Goal: Information Seeking & Learning: Learn about a topic

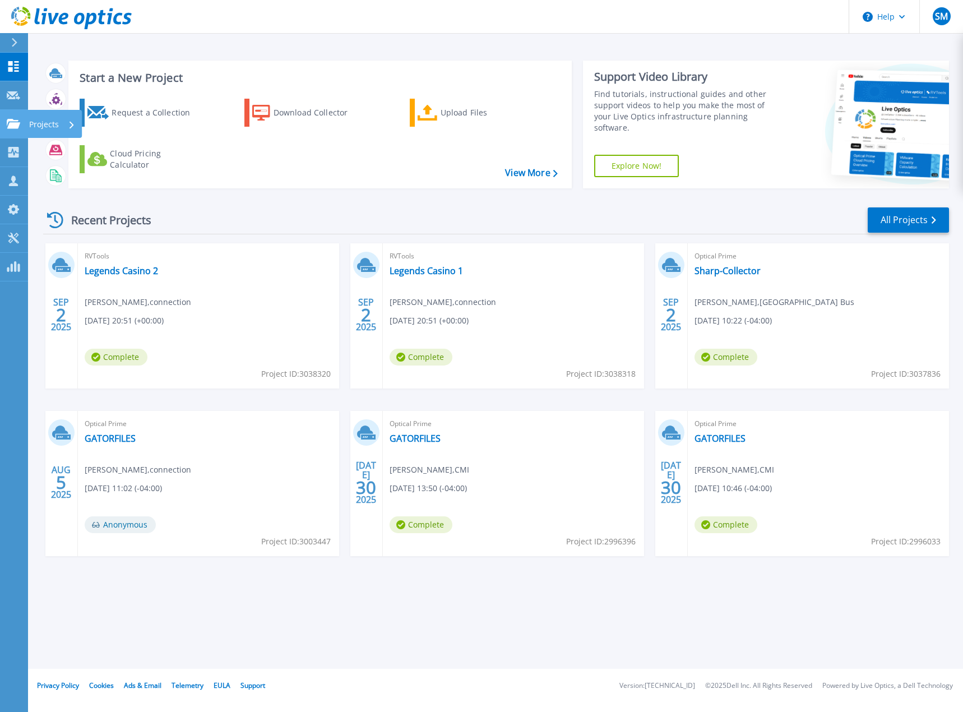
click at [57, 124] on p "Projects" at bounding box center [44, 124] width 30 height 29
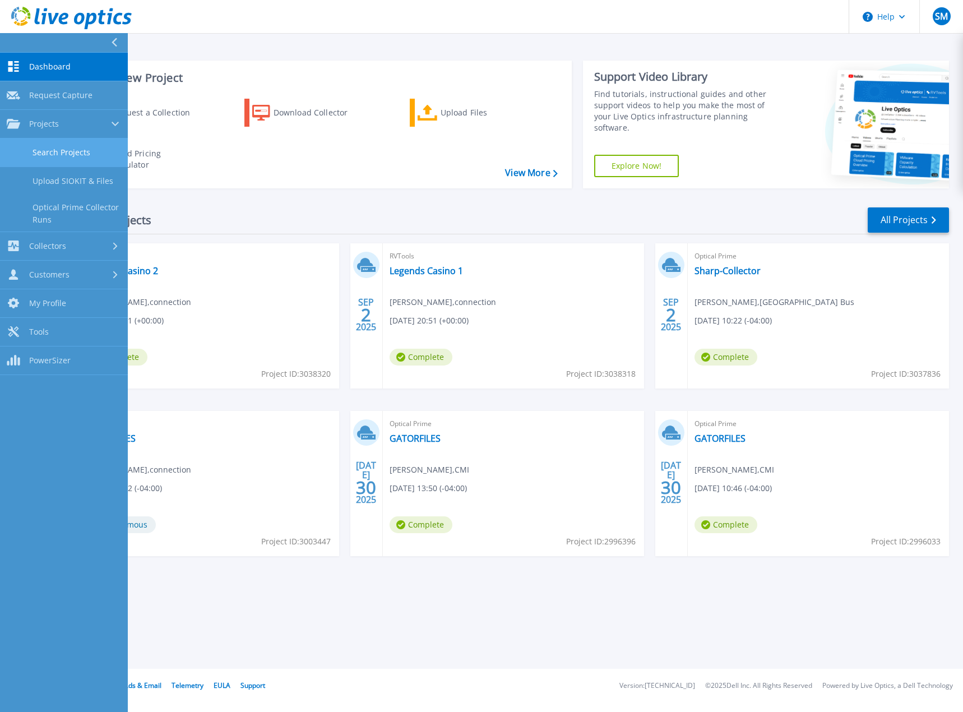
click at [55, 148] on link "Search Projects" at bounding box center [64, 152] width 128 height 29
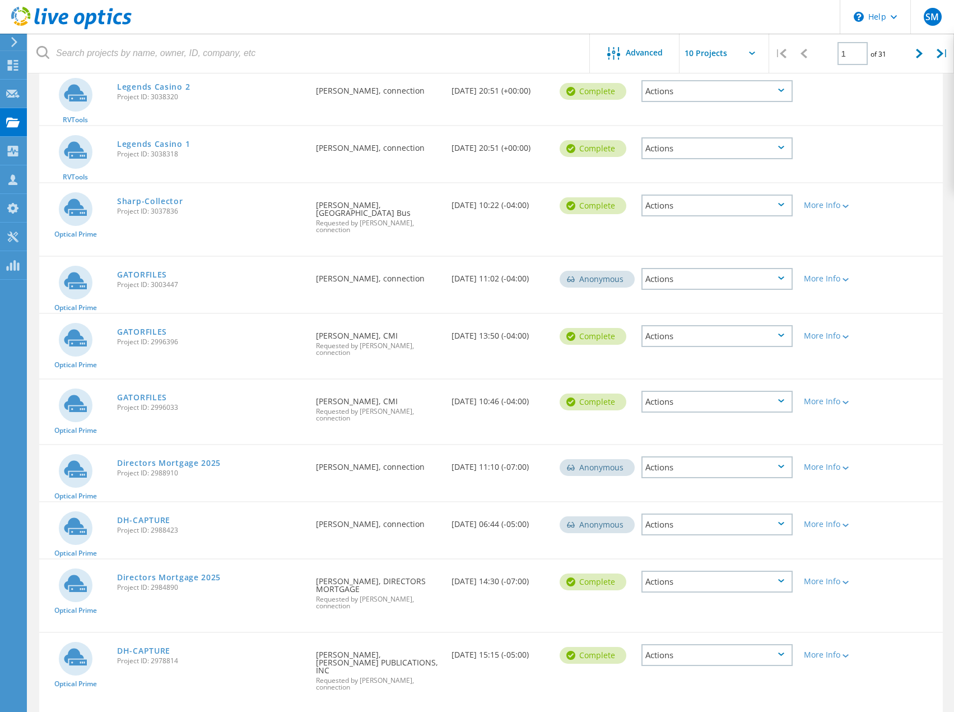
scroll to position [176, 0]
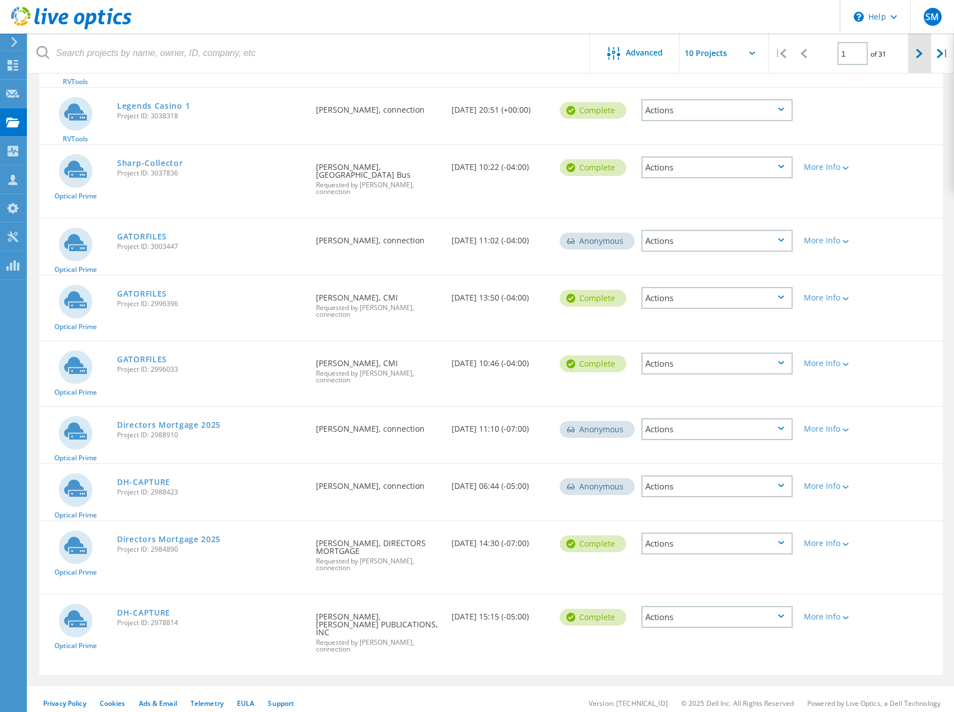
click at [920, 54] on icon at bounding box center [919, 54] width 7 height 10
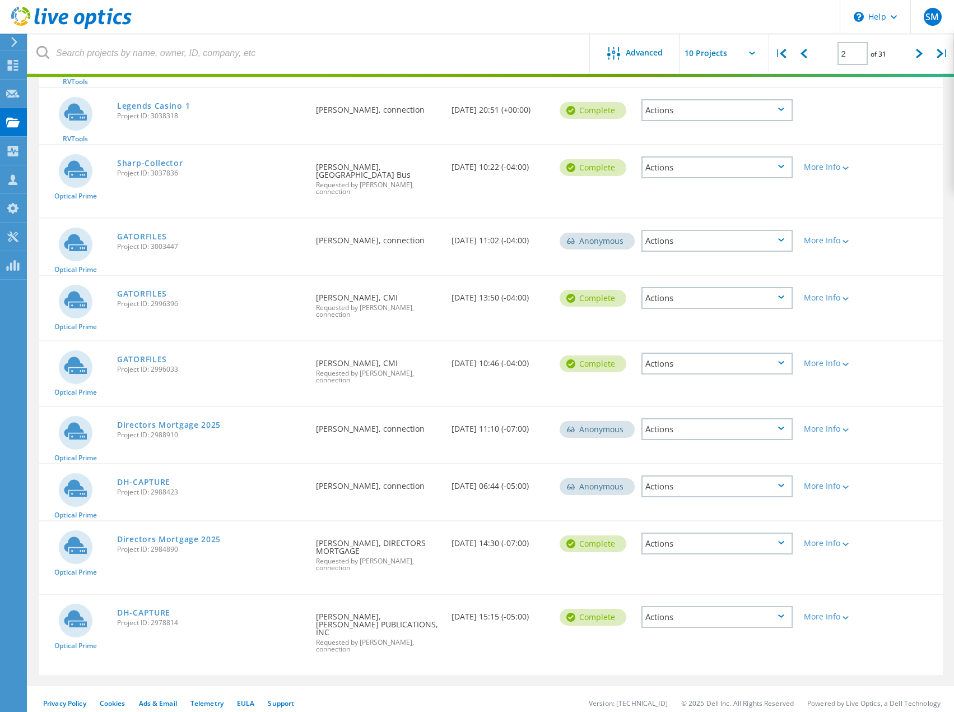
scroll to position [110, 0]
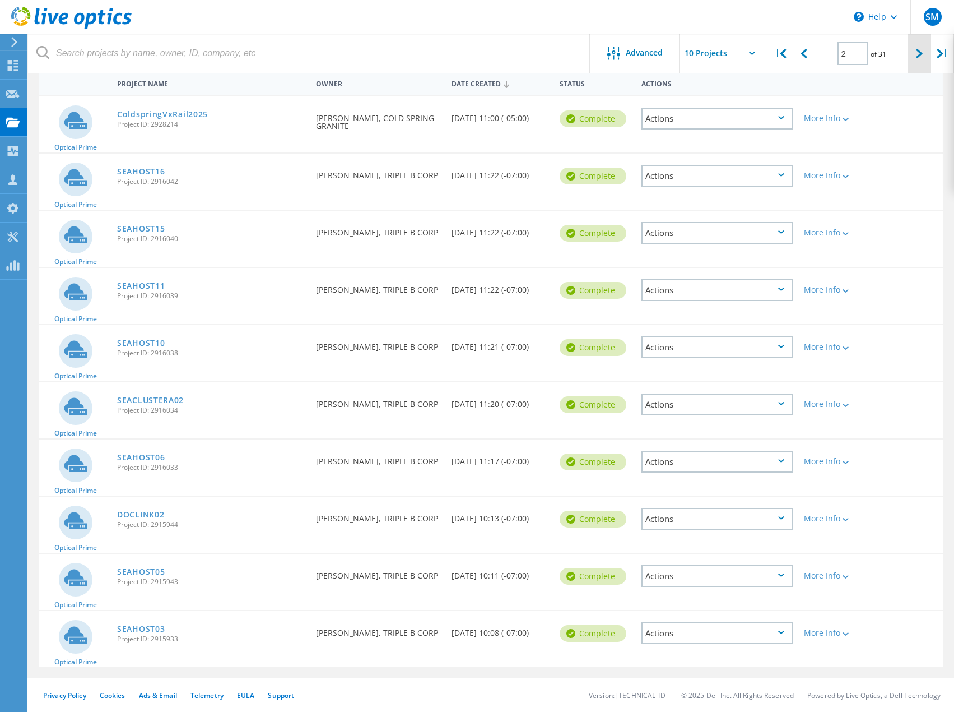
click at [919, 55] on icon at bounding box center [919, 54] width 7 height 10
type input "3"
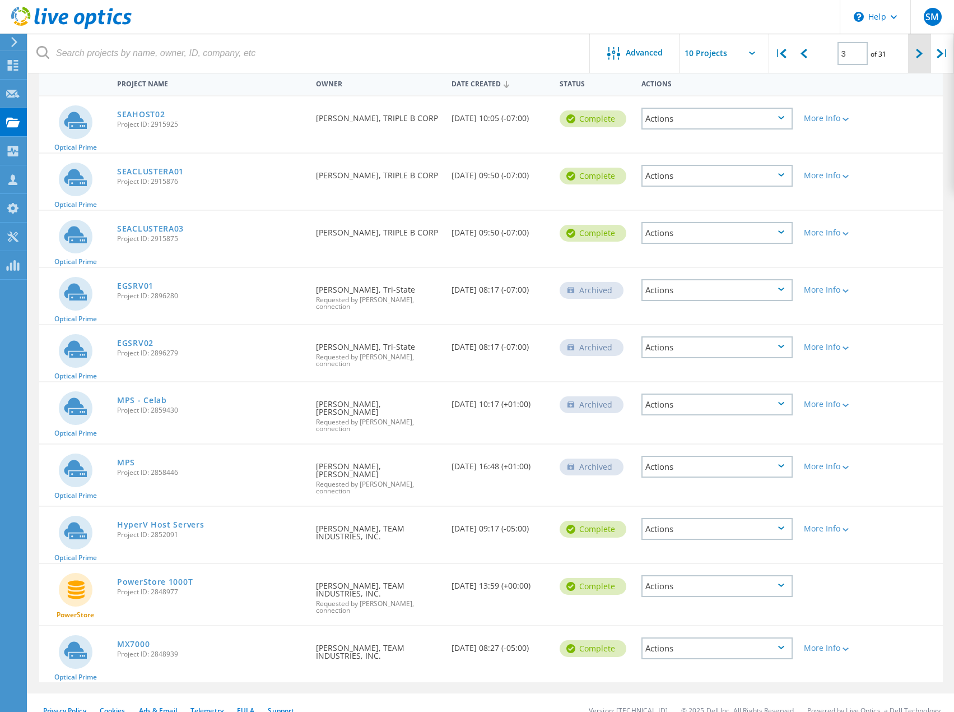
scroll to position [152, 0]
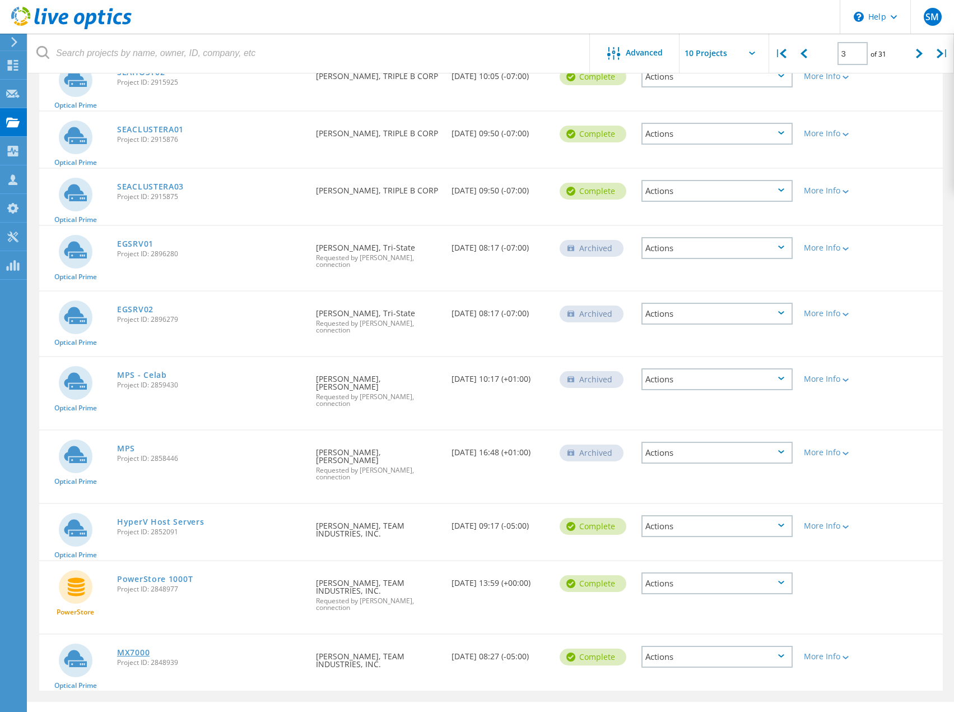
click at [144, 648] on link "MX7000" at bounding box center [133, 652] width 33 height 8
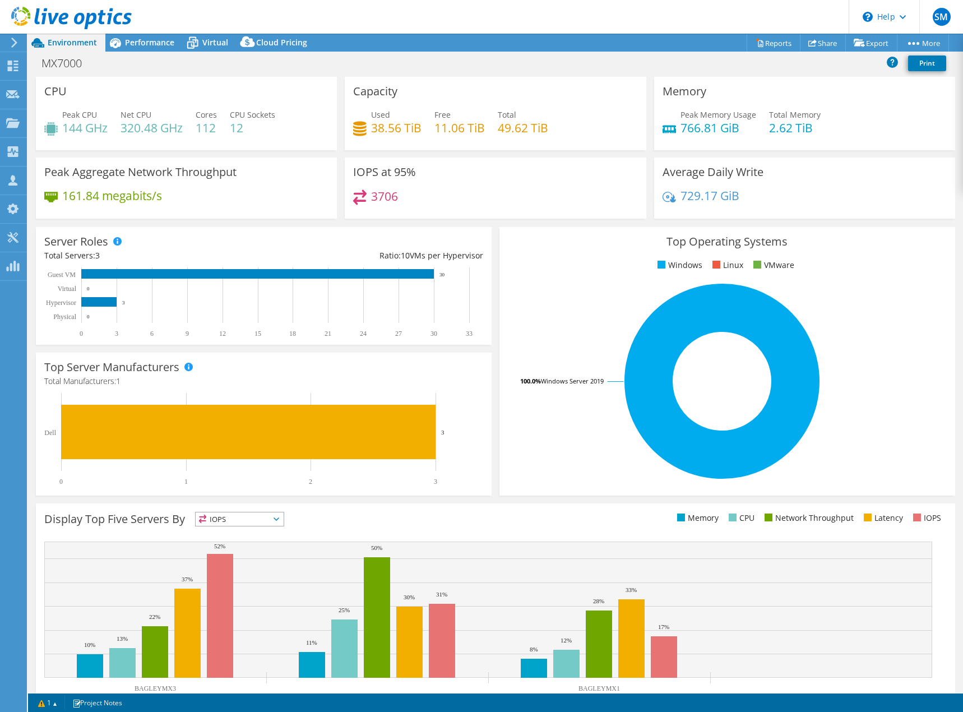
select select "USEast"
select select "USD"
click at [149, 44] on span "Performance" at bounding box center [149, 42] width 49 height 11
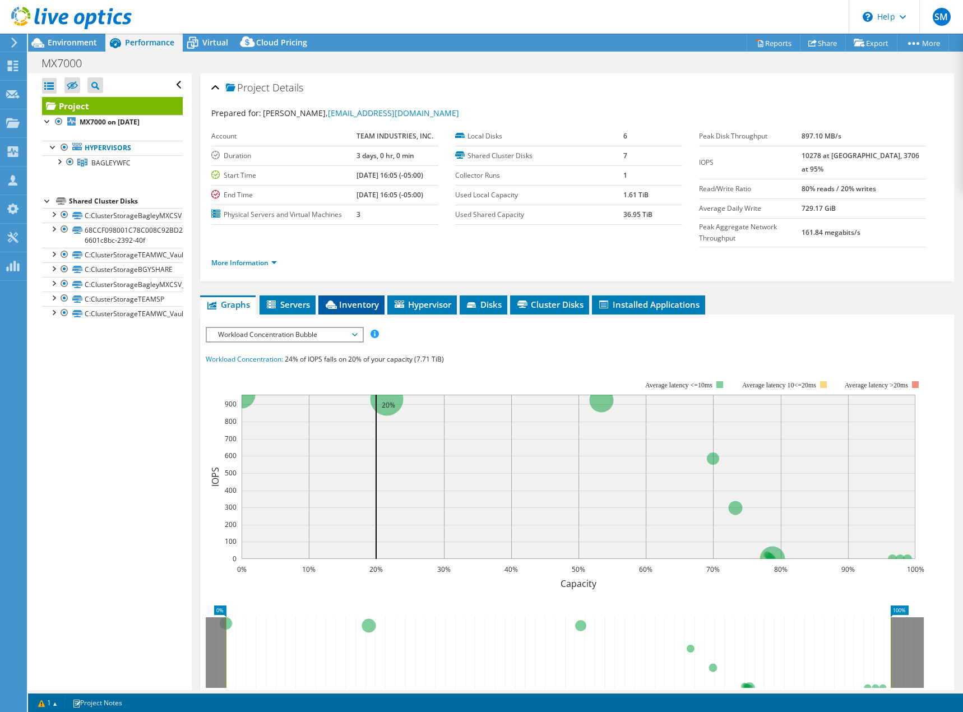
click at [355, 295] on li "Inventory" at bounding box center [351, 304] width 66 height 19
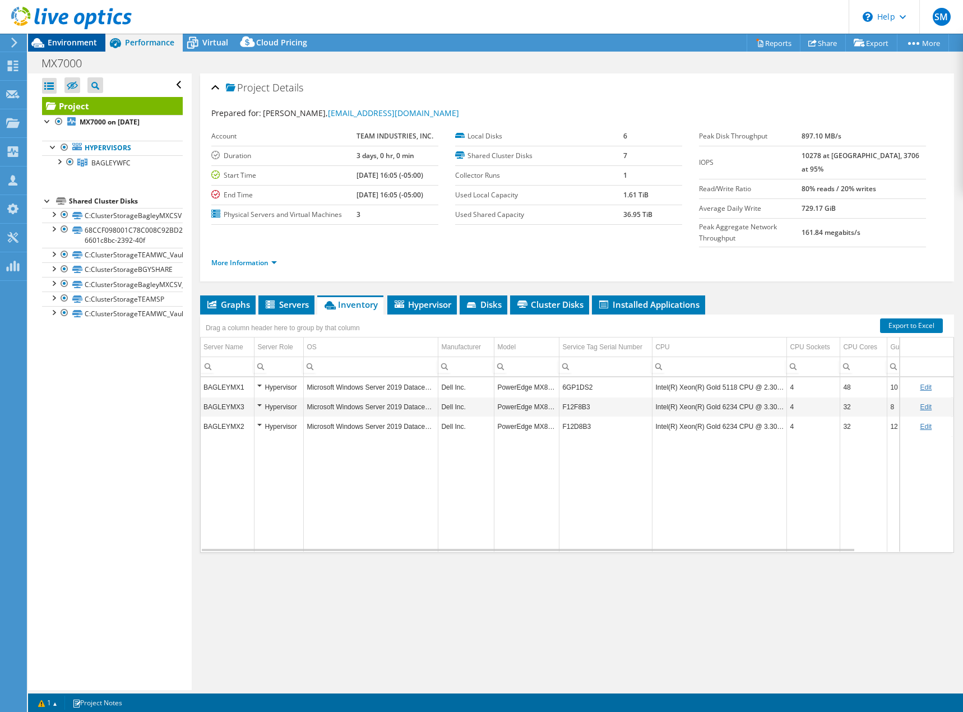
click at [81, 41] on span "Environment" at bounding box center [72, 42] width 49 height 11
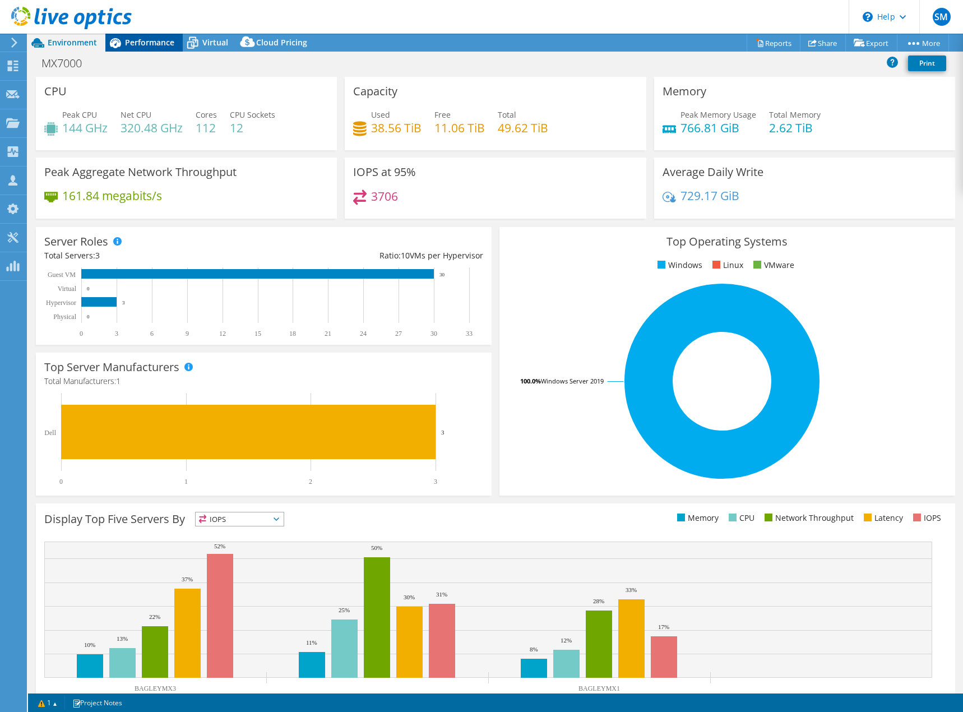
click at [147, 49] on div "Performance" at bounding box center [143, 43] width 77 height 18
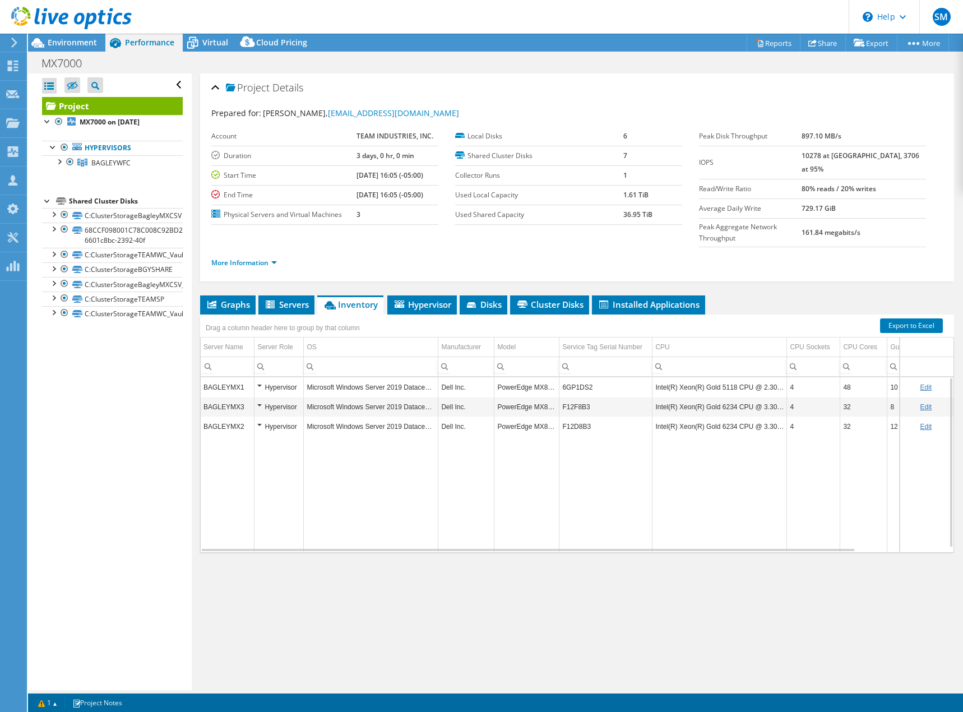
click at [752, 377] on td "Intel(R) Xeon(R) Gold 5118 CPU @ 2.30GHz" at bounding box center [719, 387] width 134 height 20
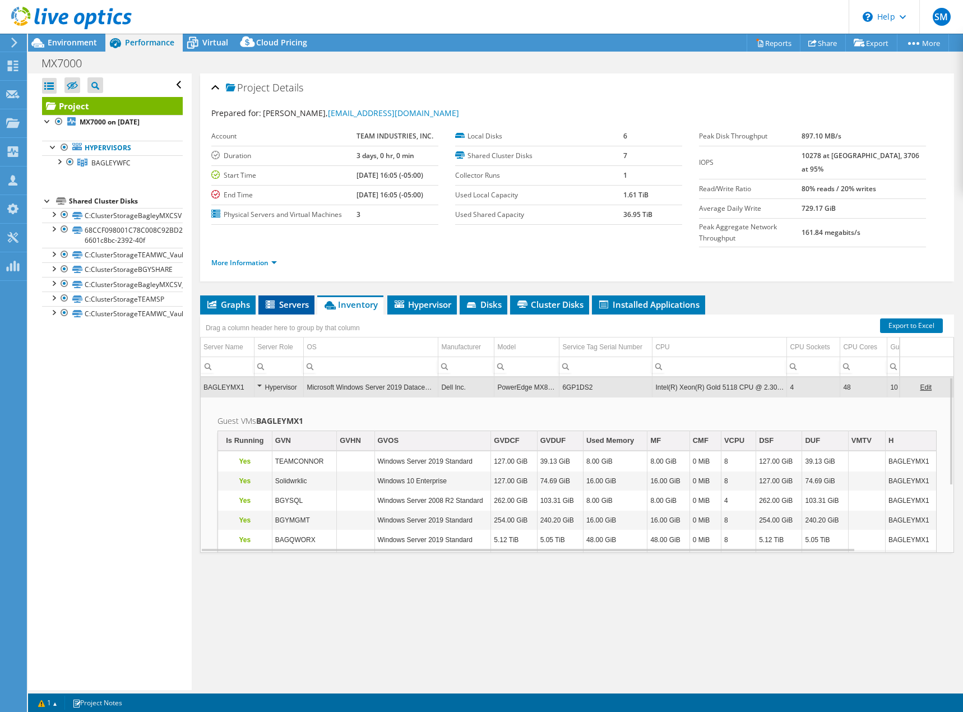
click at [282, 299] on span "Servers" at bounding box center [286, 304] width 45 height 11
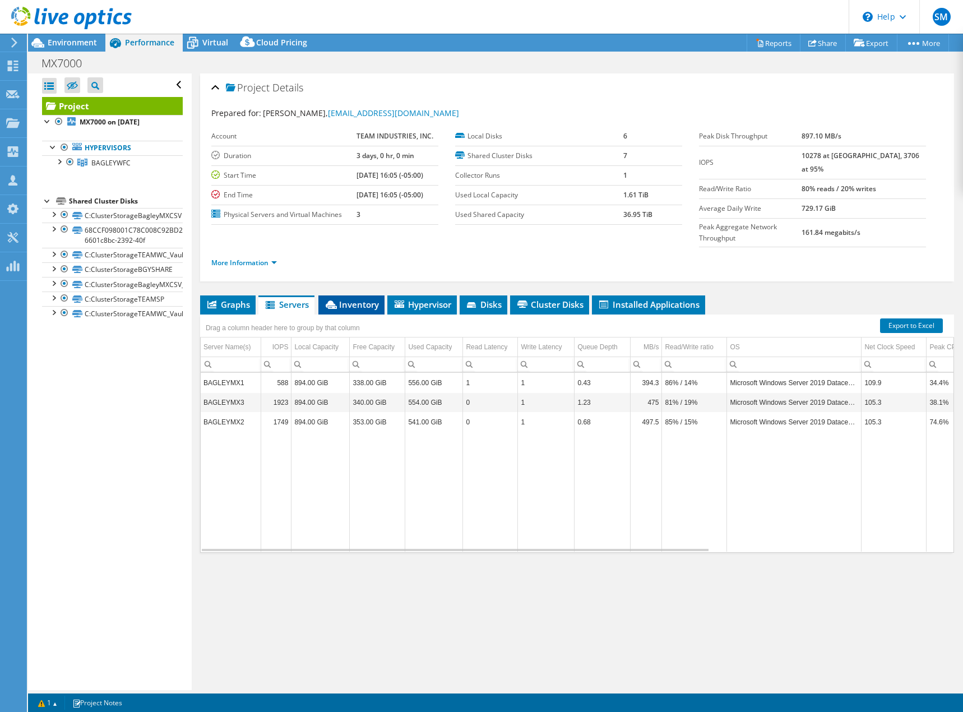
click at [351, 299] on span "Inventory" at bounding box center [351, 304] width 55 height 11
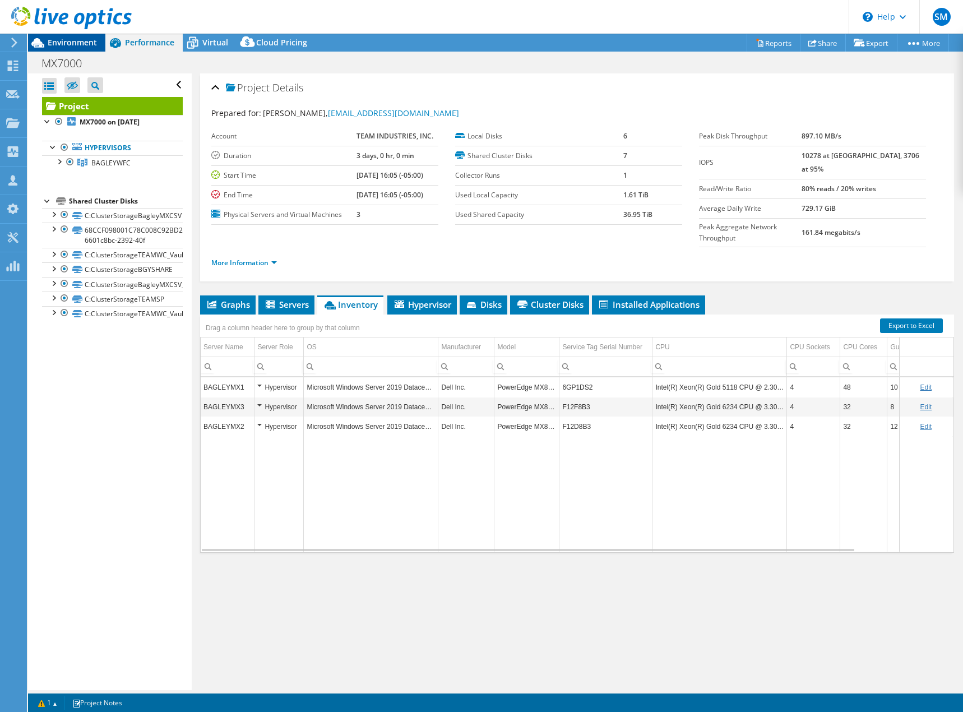
click at [81, 40] on span "Environment" at bounding box center [72, 42] width 49 height 11
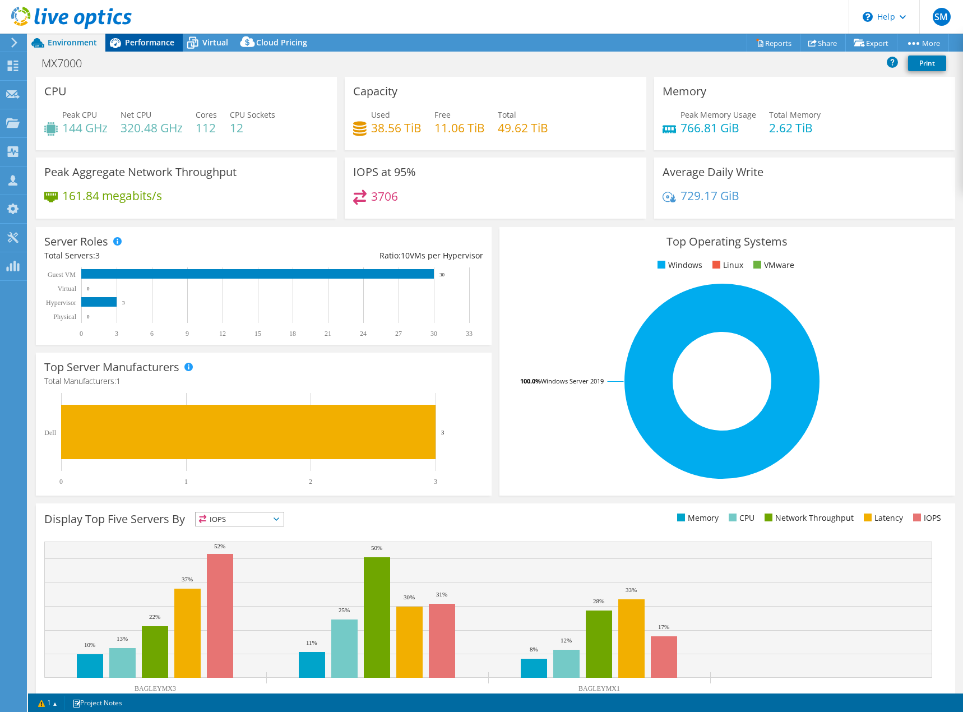
click at [157, 49] on div "Performance" at bounding box center [143, 43] width 77 height 18
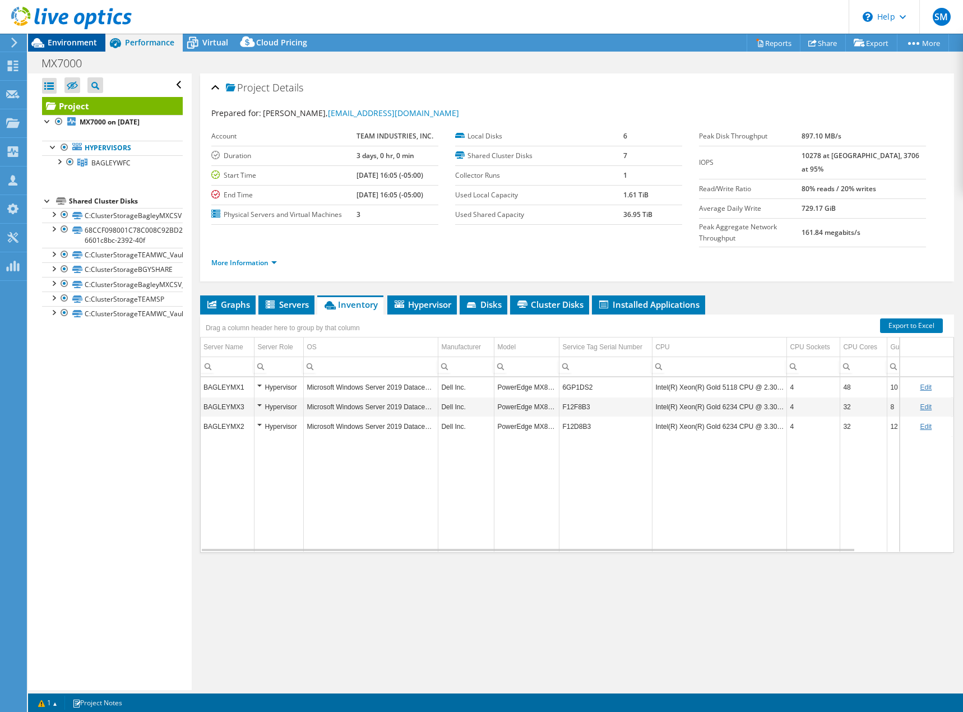
click at [82, 43] on span "Environment" at bounding box center [72, 42] width 49 height 11
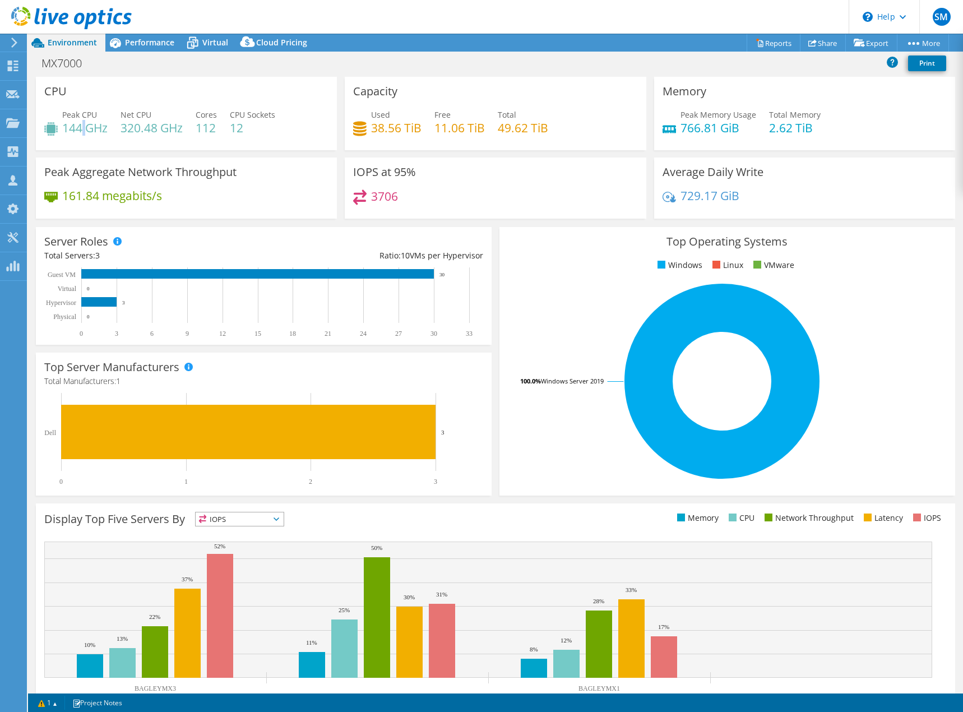
click at [81, 129] on h4 "144 GHz" at bounding box center [84, 128] width 45 height 12
click at [151, 41] on span "Performance" at bounding box center [149, 42] width 49 height 11
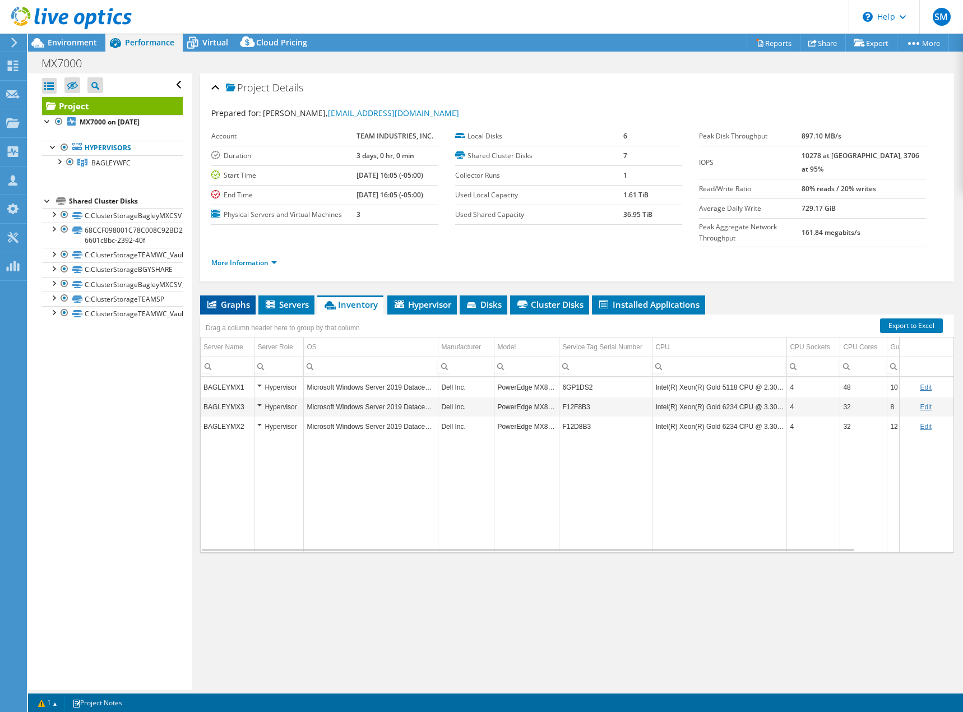
click at [225, 295] on li "Graphs" at bounding box center [227, 304] width 55 height 19
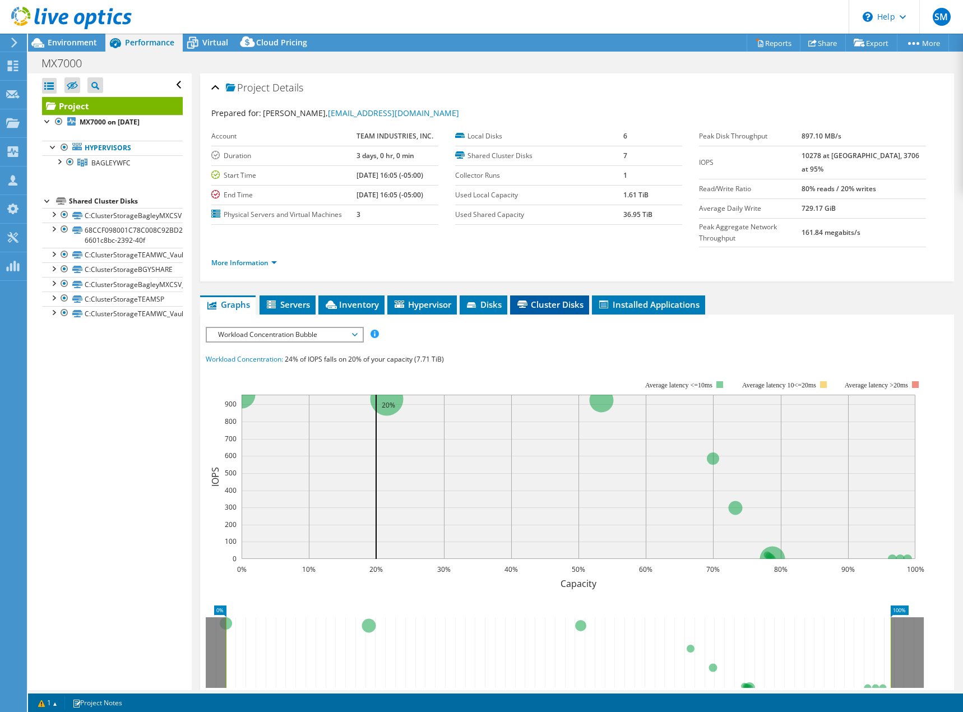
click at [542, 299] on span "Cluster Disks" at bounding box center [550, 304] width 68 height 11
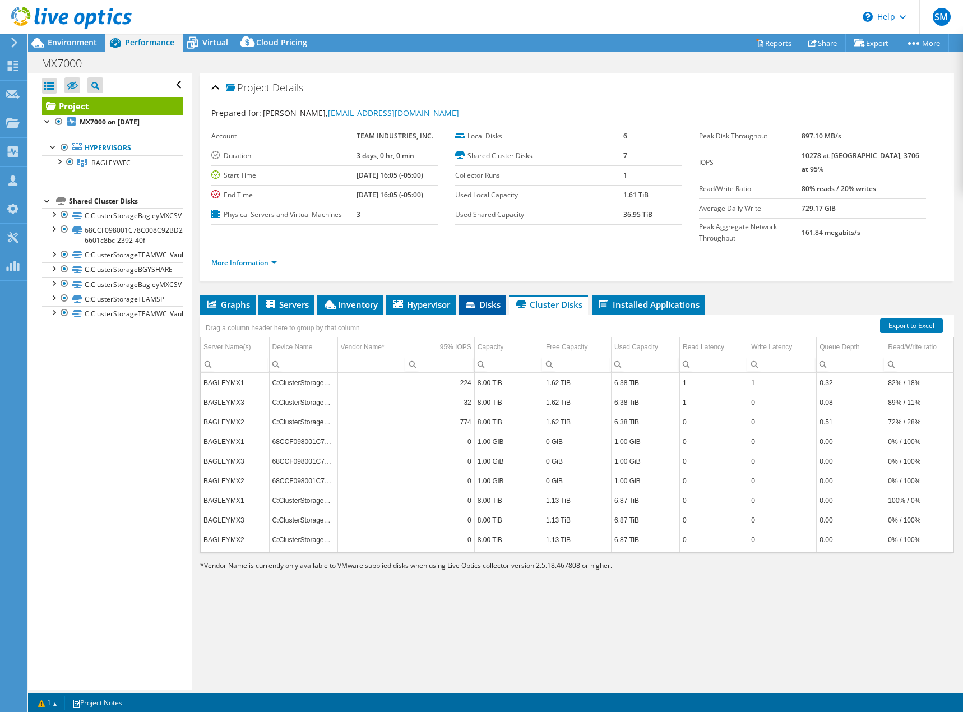
click at [470, 299] on span "Disks" at bounding box center [482, 304] width 36 height 11
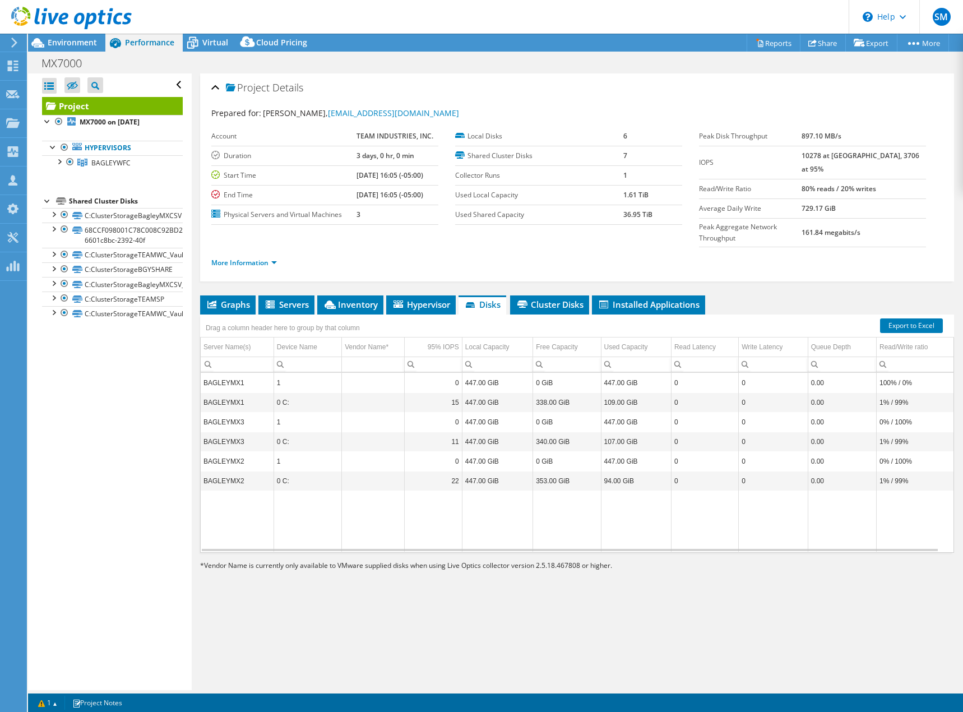
click at [256, 249] on div "More Information" at bounding box center [576, 262] width 731 height 31
click at [256, 258] on link "More Information" at bounding box center [244, 263] width 66 height 10
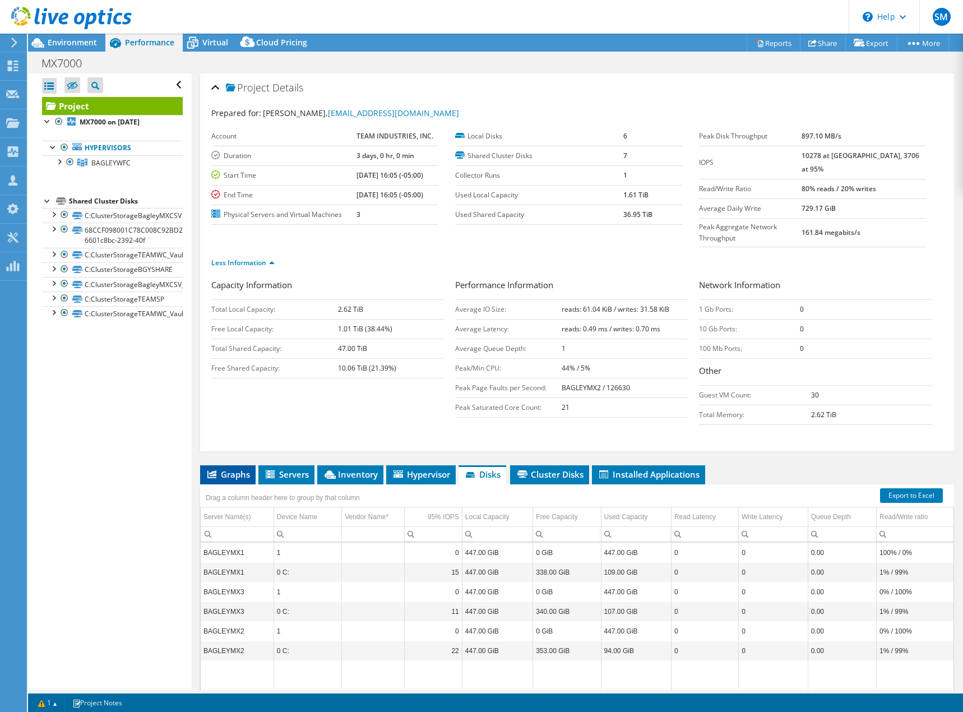
click at [240, 469] on span "Graphs" at bounding box center [228, 474] width 44 height 11
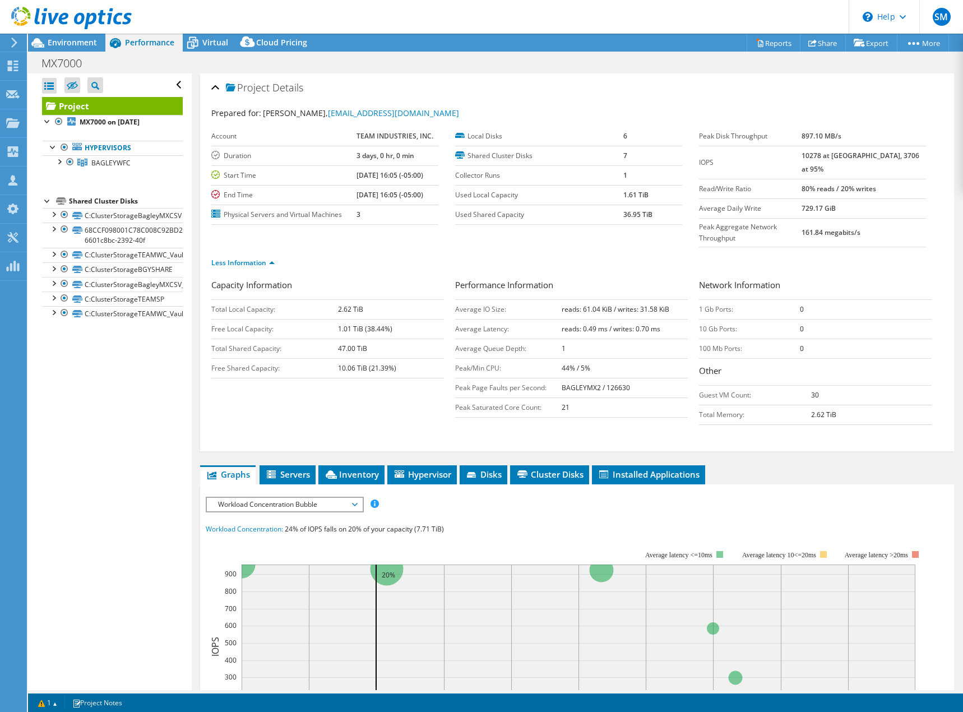
click at [266, 498] on span "Workload Concentration Bubble" at bounding box center [284, 504] width 144 height 13
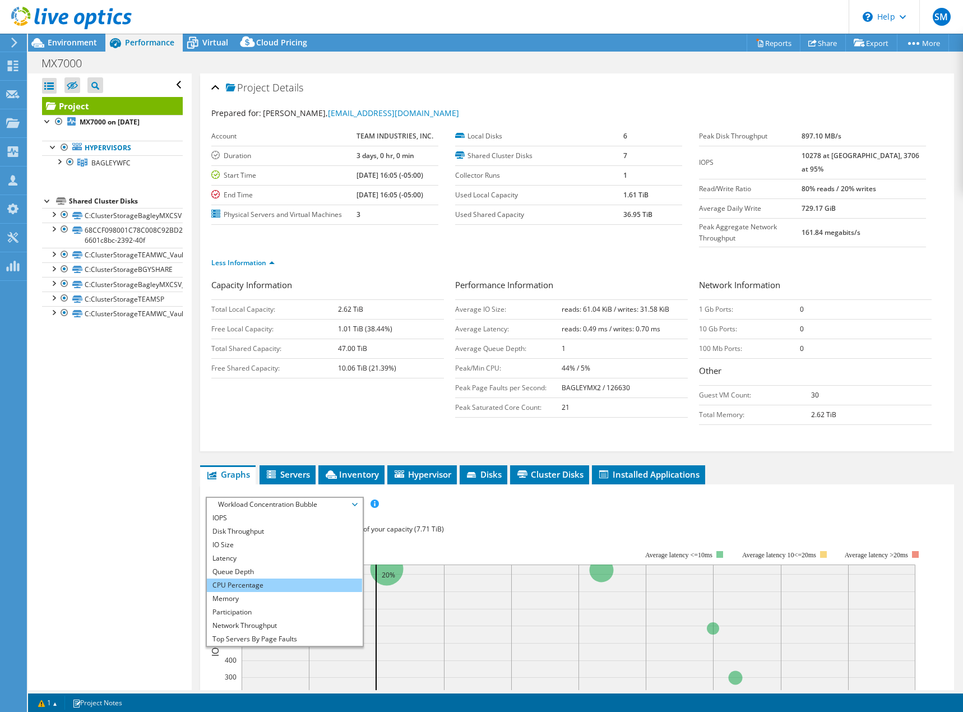
click at [242, 578] on li "CPU Percentage" at bounding box center [284, 584] width 155 height 13
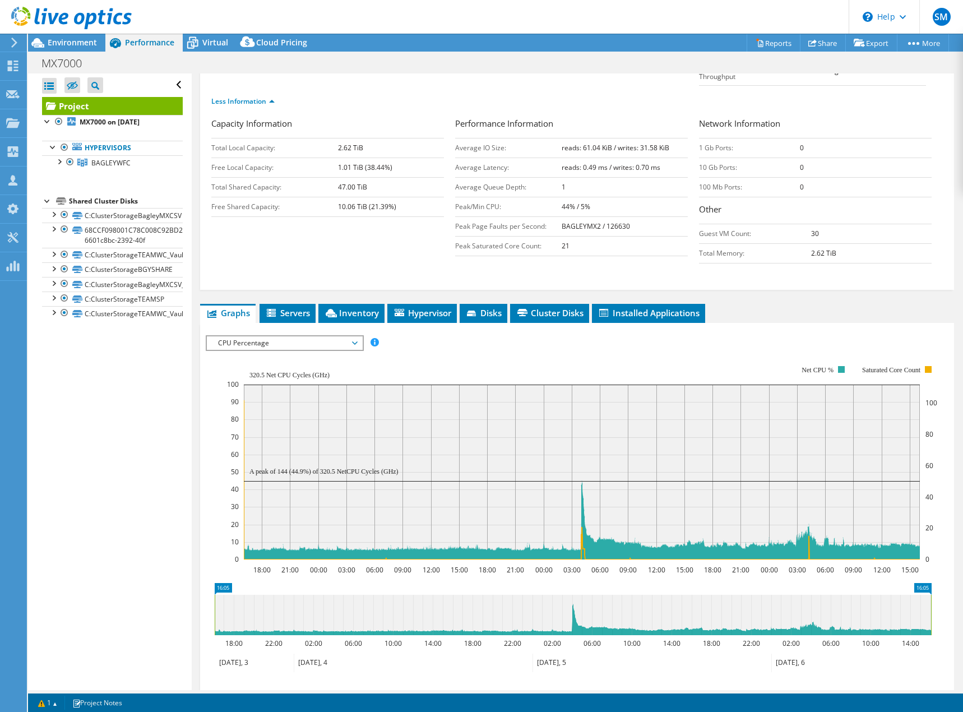
scroll to position [168, 0]
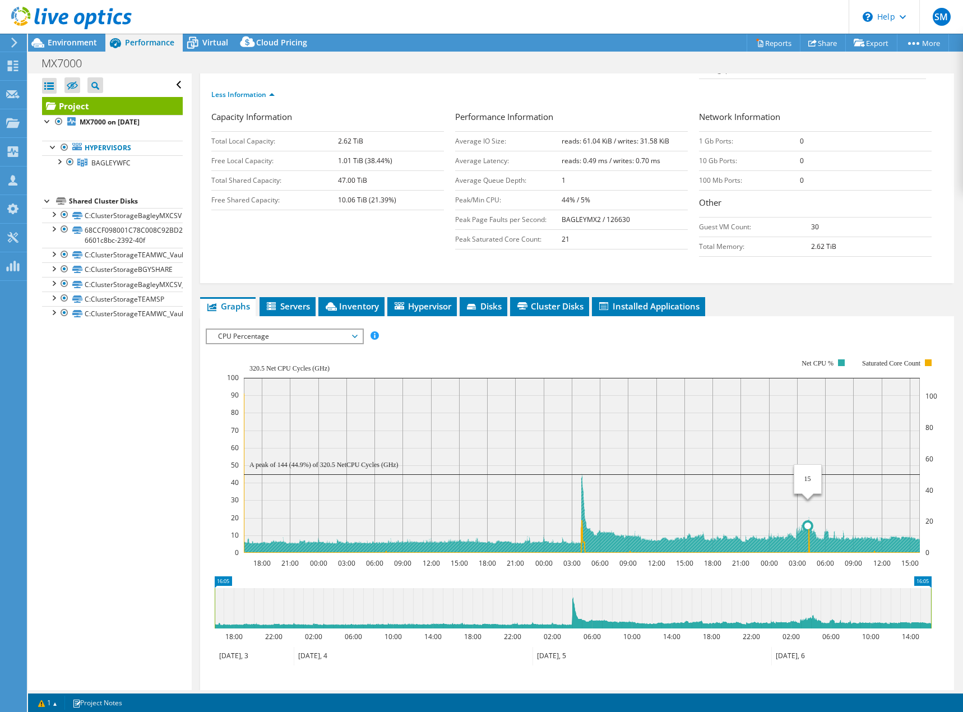
click at [808, 501] on icon at bounding box center [582, 506] width 676 height 92
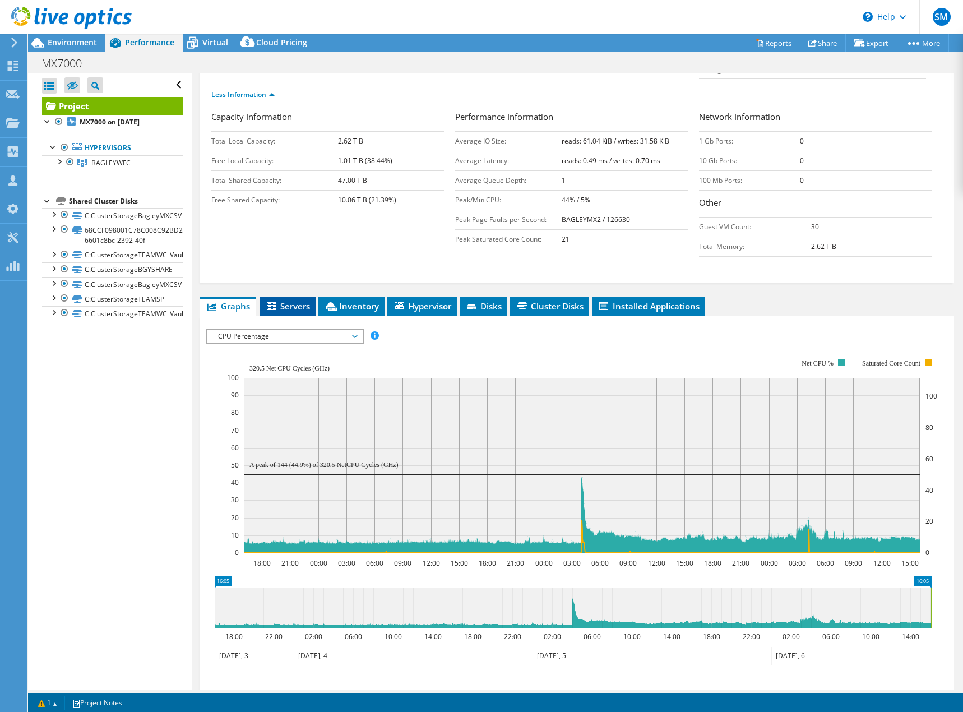
click at [290, 300] on span "Servers" at bounding box center [287, 305] width 45 height 11
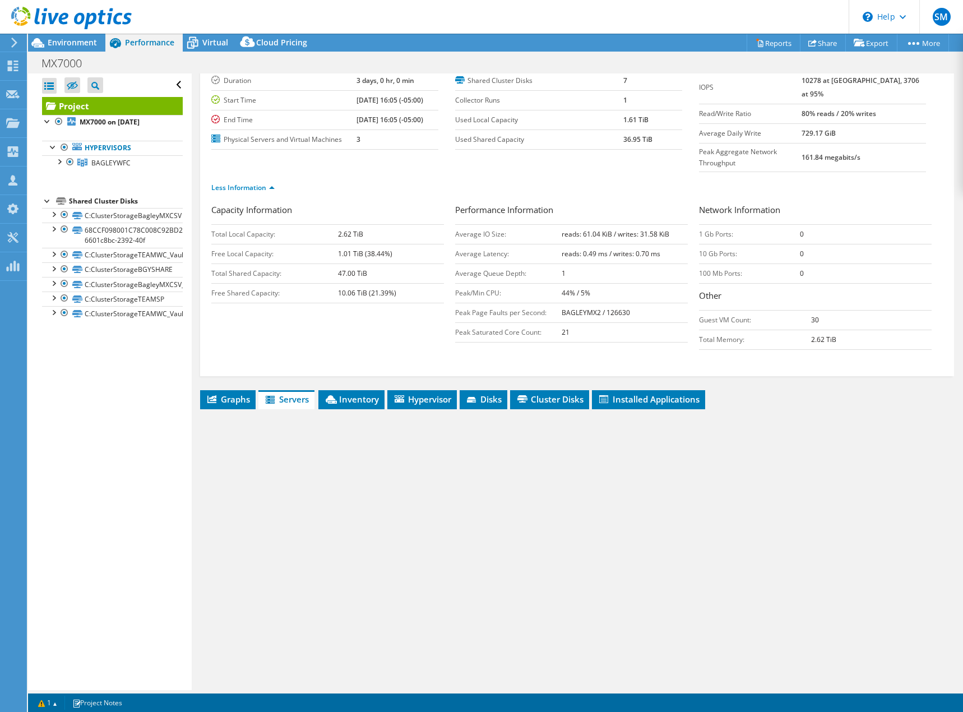
scroll to position [53, 0]
